Goal: Information Seeking & Learning: Learn about a topic

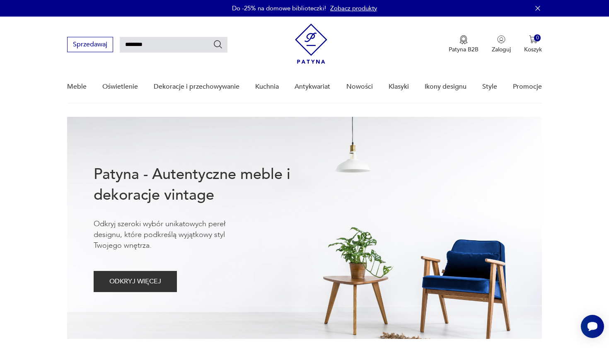
type input "********"
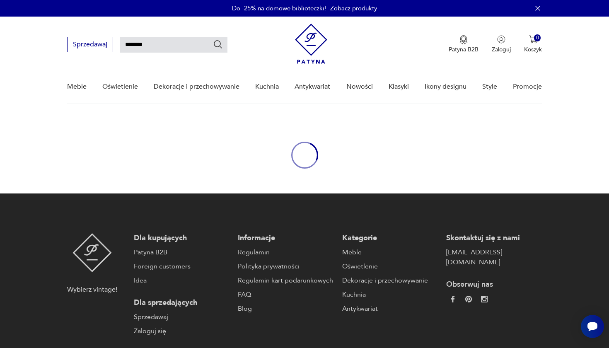
scroll to position [30, 0]
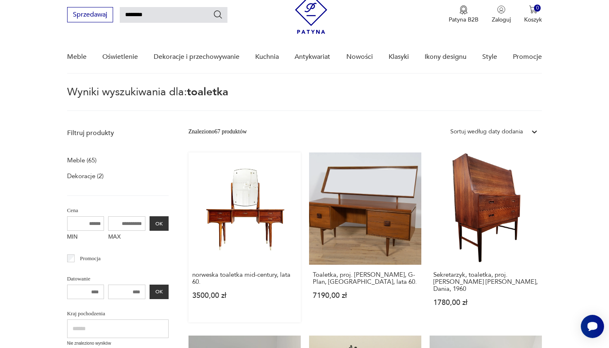
click at [215, 204] on link "norweska toaletka mid-century, lata 60. 3500,00 zł" at bounding box center [245, 238] width 112 height 170
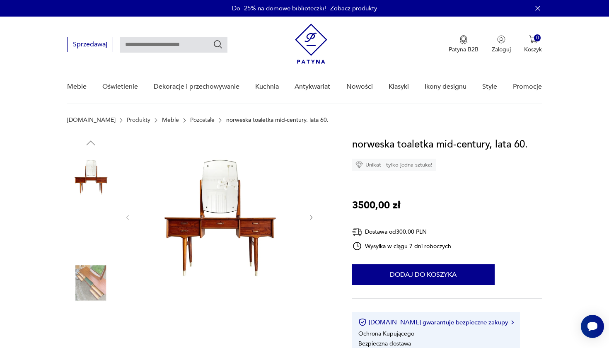
click at [91, 231] on img at bounding box center [90, 229] width 47 height 47
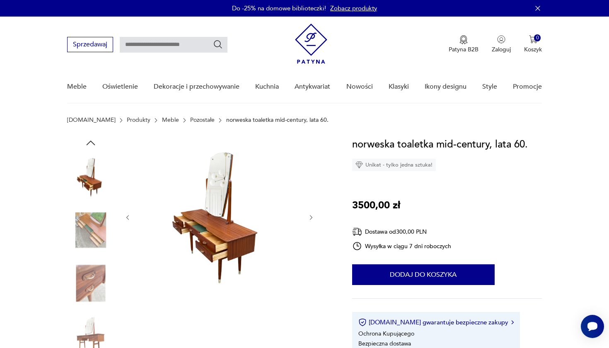
click at [211, 238] on img at bounding box center [219, 217] width 160 height 160
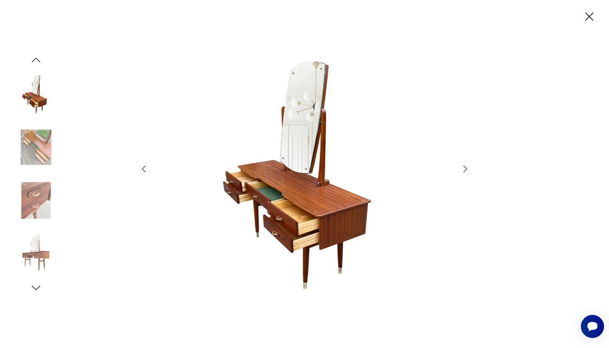
click at [140, 168] on icon "button" at bounding box center [144, 169] width 10 height 10
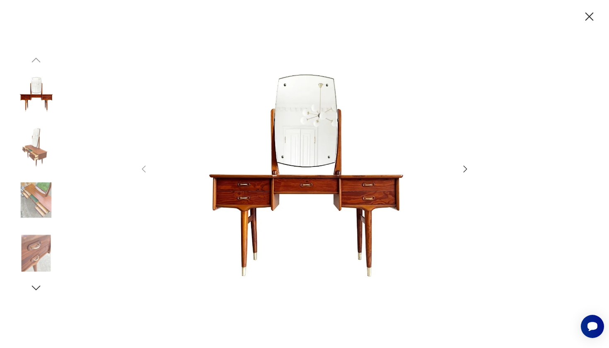
click at [466, 168] on icon "button" at bounding box center [466, 169] width 4 height 7
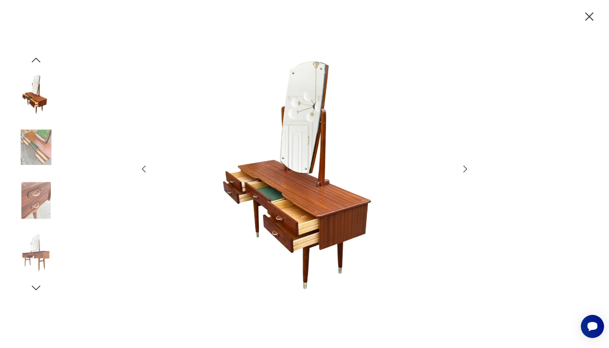
click at [466, 168] on icon "button" at bounding box center [466, 169] width 4 height 7
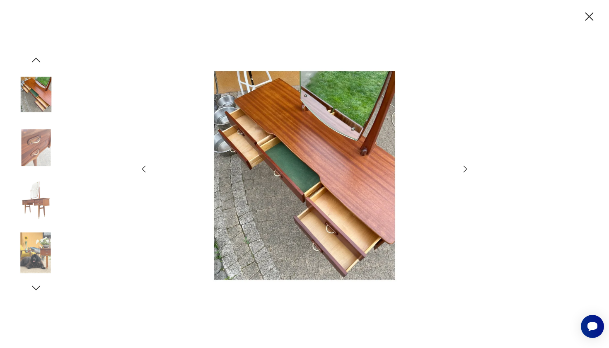
click at [466, 168] on icon "button" at bounding box center [466, 169] width 4 height 7
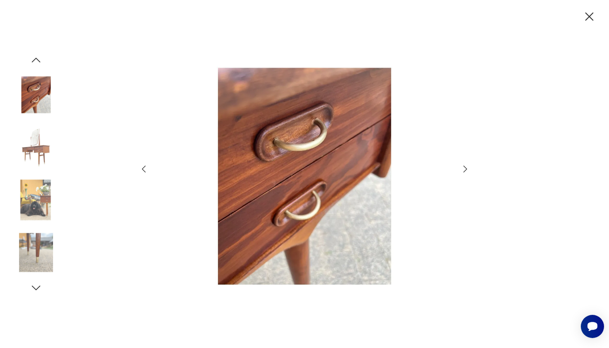
click at [466, 168] on icon "button" at bounding box center [466, 169] width 4 height 7
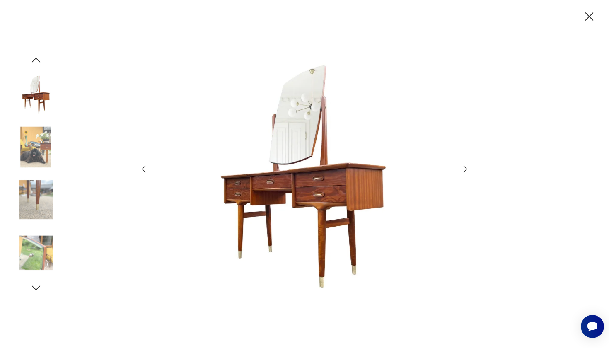
click at [466, 168] on icon "button" at bounding box center [466, 169] width 4 height 7
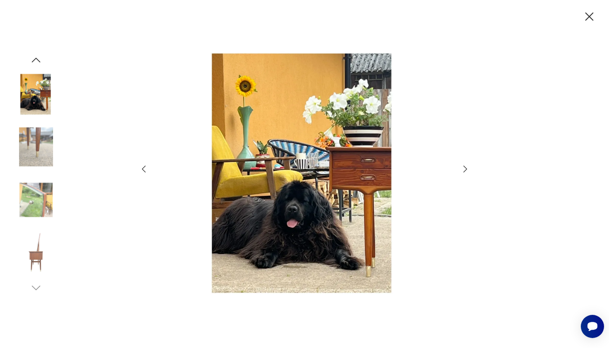
click at [466, 168] on icon "button" at bounding box center [466, 169] width 4 height 7
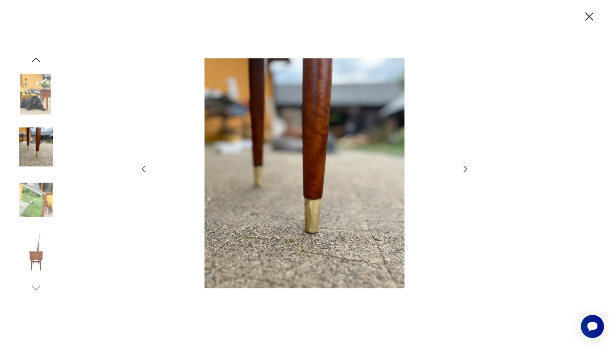
click at [466, 168] on icon "button" at bounding box center [466, 169] width 4 height 7
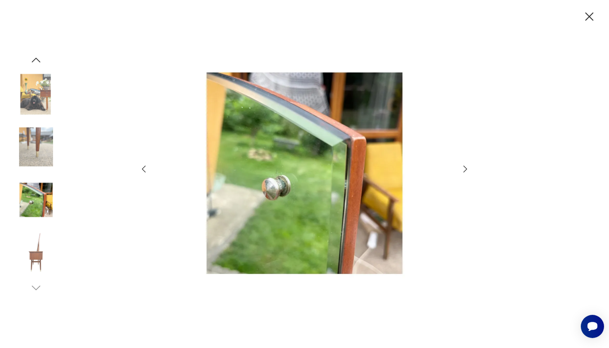
click at [466, 169] on icon "button" at bounding box center [466, 169] width 10 height 10
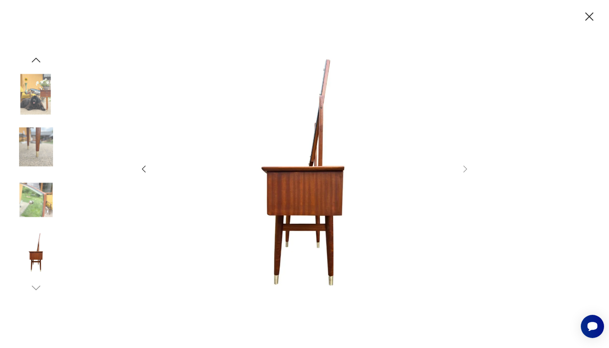
click at [590, 19] on icon "button" at bounding box center [589, 17] width 15 height 15
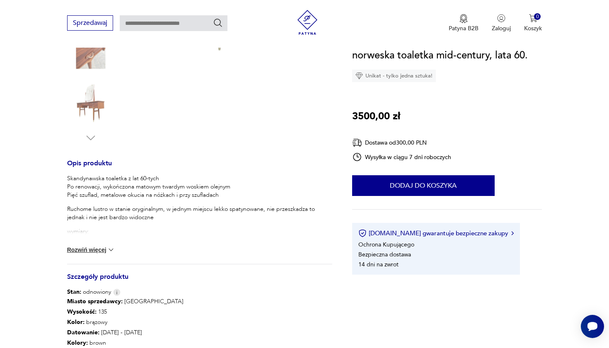
scroll to position [245, 0]
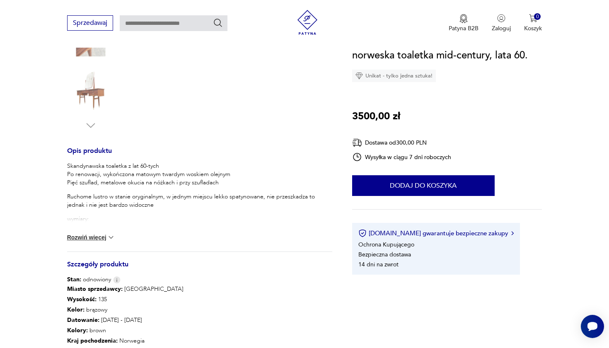
click at [102, 238] on button "Rozwiń więcej" at bounding box center [91, 237] width 48 height 8
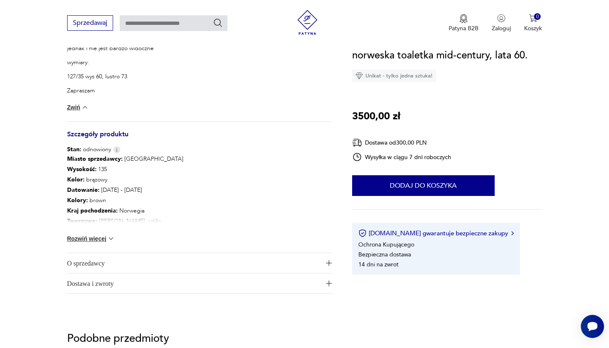
scroll to position [415, 0]
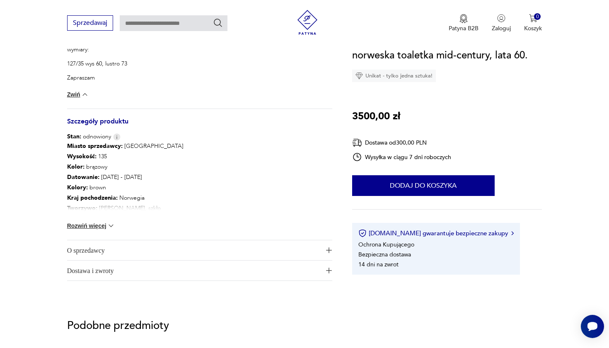
click at [82, 228] on button "Rozwiń więcej" at bounding box center [91, 226] width 48 height 8
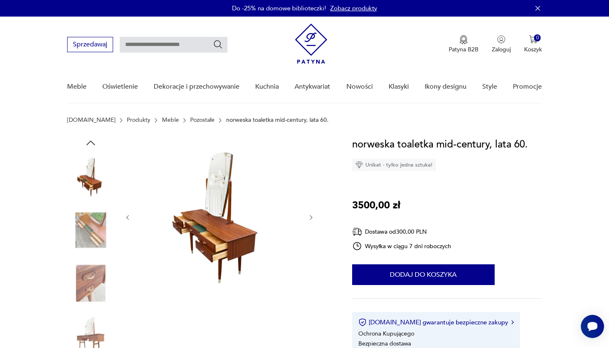
scroll to position [0, 0]
click at [82, 335] on img at bounding box center [90, 335] width 47 height 47
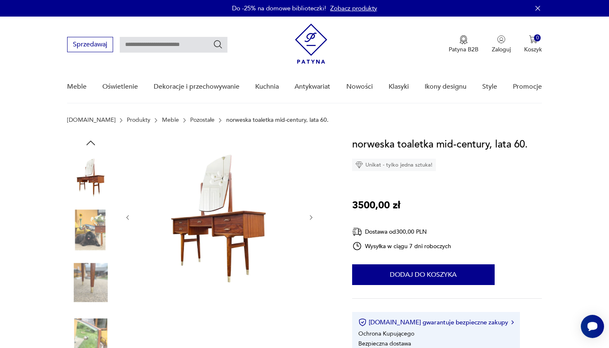
click at [85, 275] on img at bounding box center [90, 282] width 47 height 47
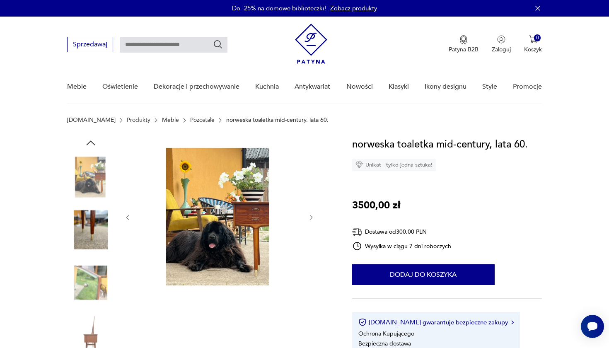
click at [90, 140] on icon "button" at bounding box center [91, 143] width 12 height 12
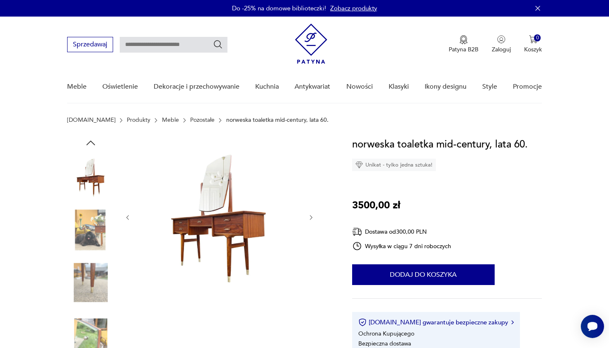
click at [90, 140] on icon "button" at bounding box center [91, 143] width 12 height 12
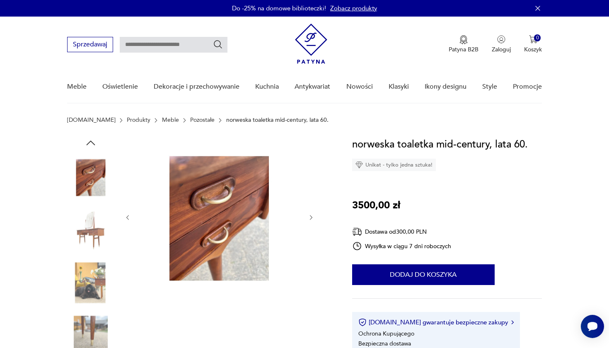
click at [88, 171] on img at bounding box center [90, 176] width 47 height 47
click at [93, 209] on img at bounding box center [90, 229] width 47 height 47
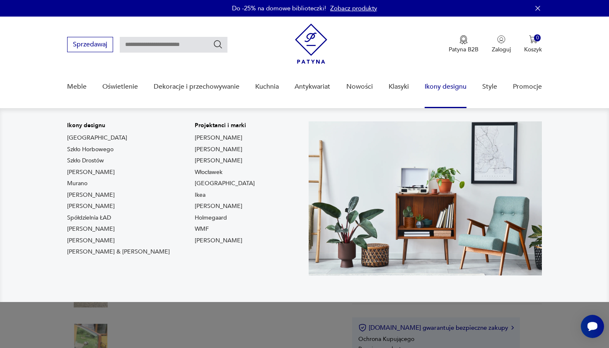
click at [450, 86] on link "Ikony designu" at bounding box center [446, 87] width 42 height 32
click at [445, 92] on link "Ikony designu" at bounding box center [446, 87] width 42 height 32
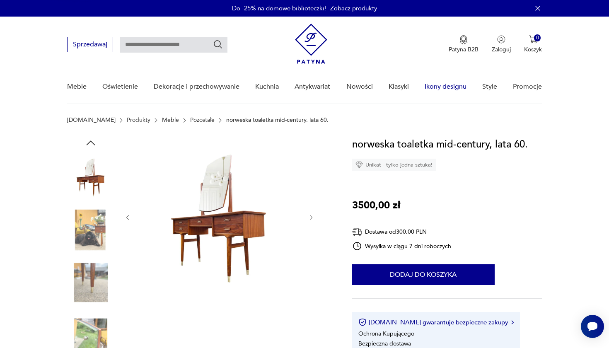
click at [440, 86] on link "Ikony designu" at bounding box center [446, 87] width 42 height 32
click at [363, 90] on link "Nowości" at bounding box center [360, 87] width 27 height 32
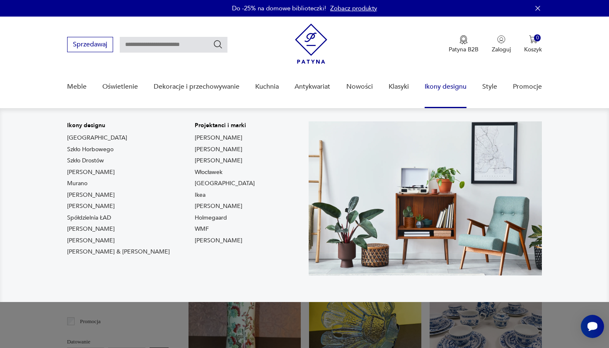
click at [438, 90] on link "Ikony designu" at bounding box center [446, 87] width 42 height 32
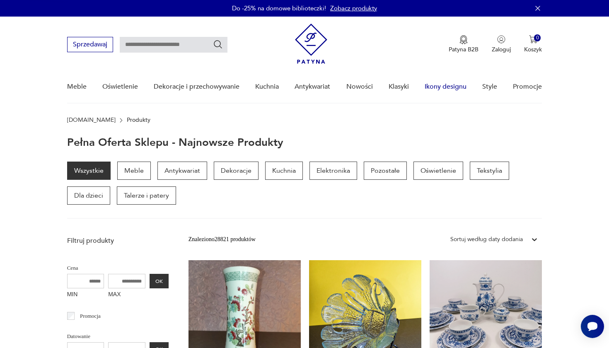
click at [450, 88] on link "Ikony designu" at bounding box center [446, 87] width 42 height 32
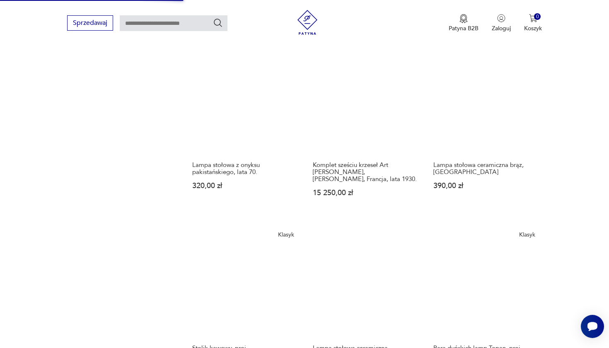
scroll to position [771, 0]
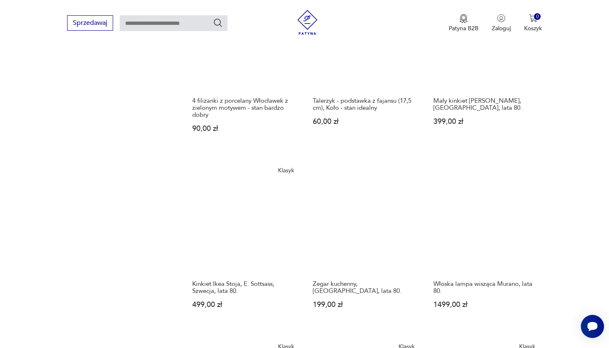
scroll to position [647, 0]
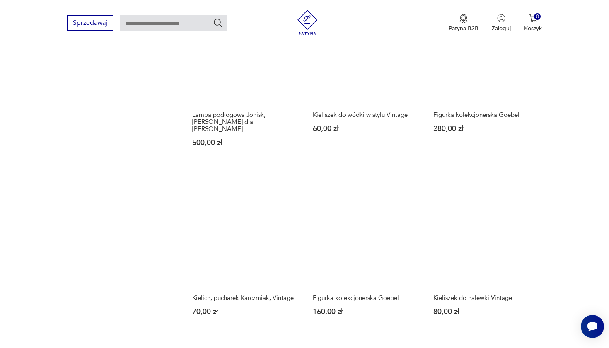
scroll to position [629, 0]
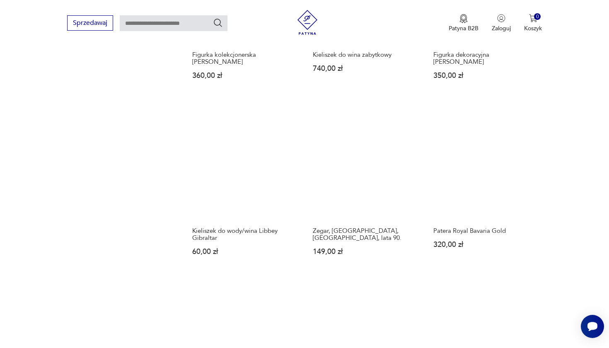
scroll to position [683, 0]
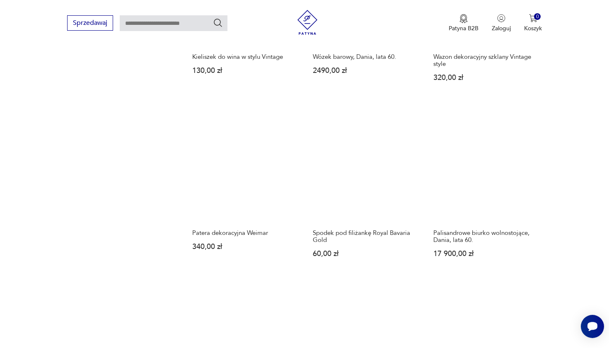
scroll to position [686, 0]
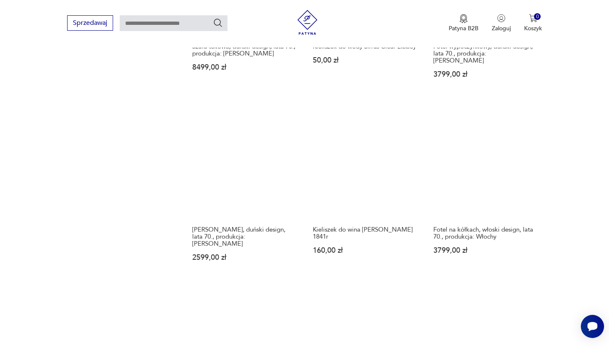
scroll to position [689, 0]
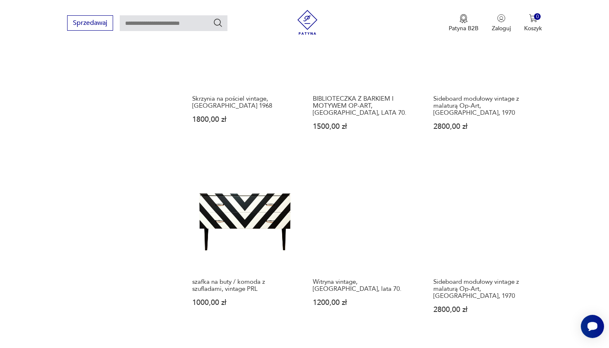
scroll to position [820, 0]
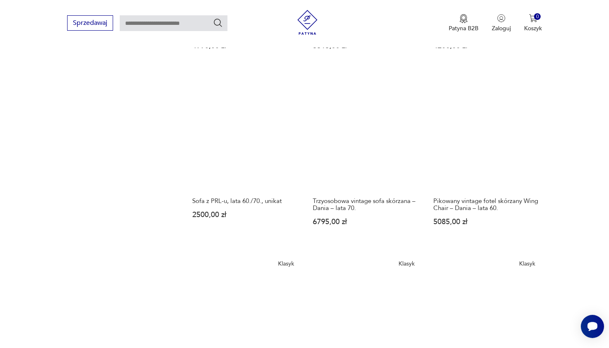
scroll to position [741, 0]
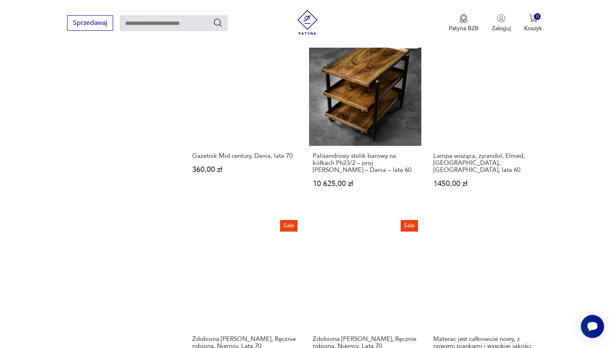
scroll to position [826, 0]
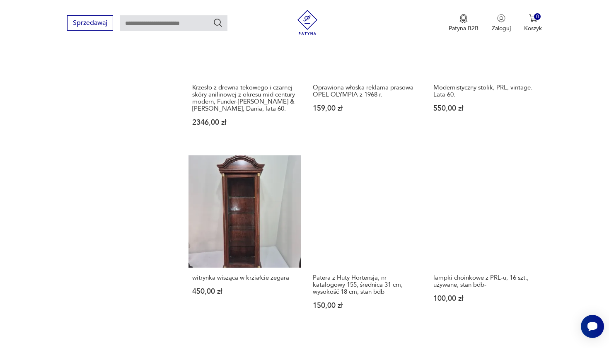
scroll to position [682, 0]
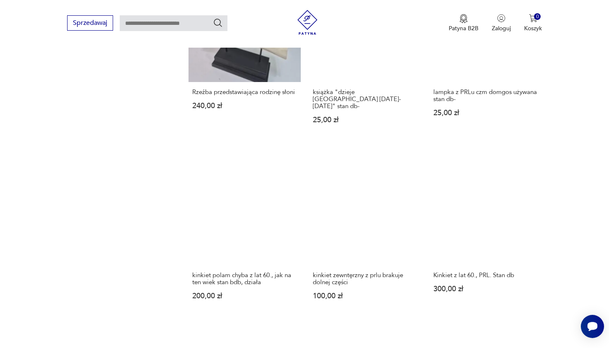
scroll to position [665, 0]
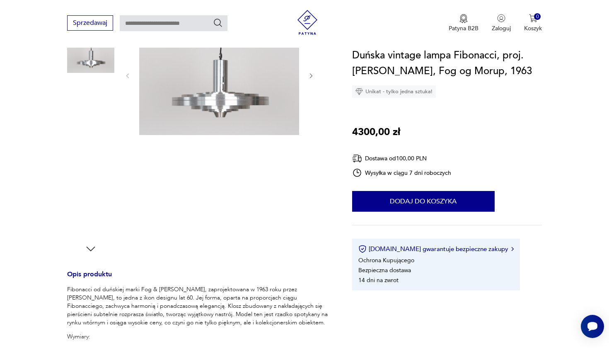
scroll to position [124, 0]
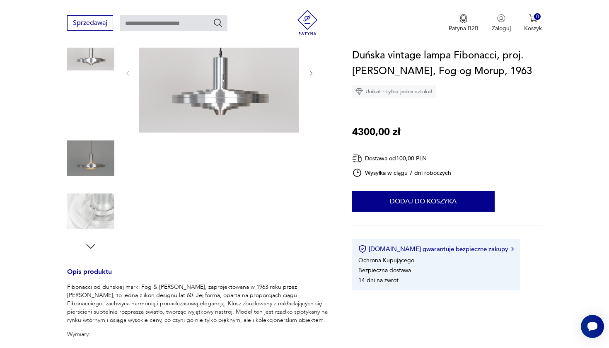
click at [95, 164] on img at bounding box center [90, 158] width 47 height 47
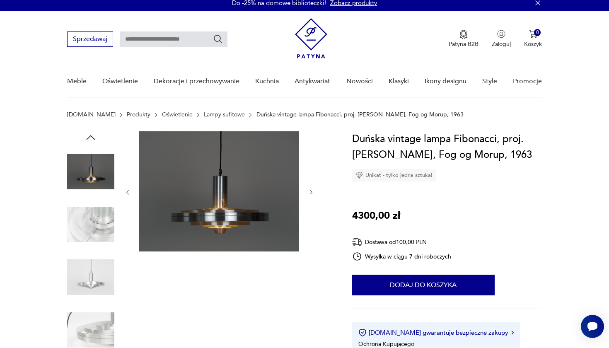
scroll to position [4, 0]
